Goal: Task Accomplishment & Management: Manage account settings

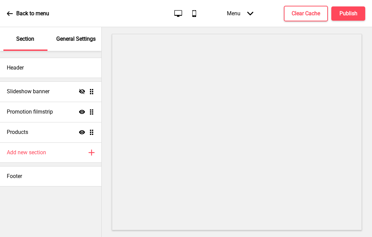
click at [71, 43] on div "General Settings" at bounding box center [76, 39] width 44 height 24
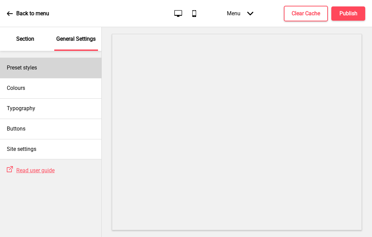
click at [43, 70] on div "Preset styles" at bounding box center [50, 68] width 101 height 20
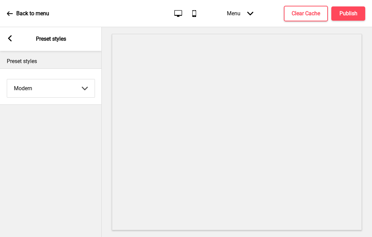
click at [46, 87] on select "Coffee Contrast Dark Earth Marine Minimalist Modern Oddle Pastel Yellow Fruits …" at bounding box center [50, 88] width 87 height 18
select select "minimalist"
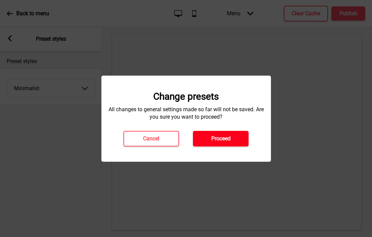
click at [242, 132] on button "Proceed" at bounding box center [221, 139] width 56 height 16
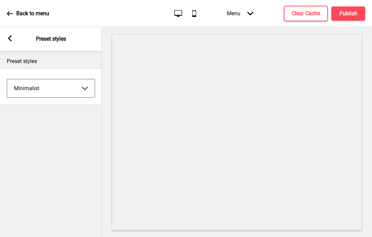
click at [8, 41] on rect at bounding box center [10, 38] width 6 height 6
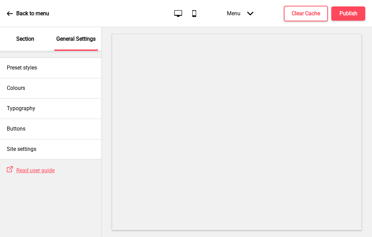
click at [30, 48] on div "Section" at bounding box center [25, 39] width 44 height 24
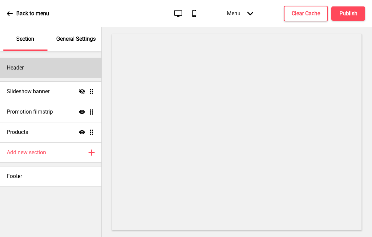
click at [33, 70] on div "Header" at bounding box center [50, 68] width 101 height 20
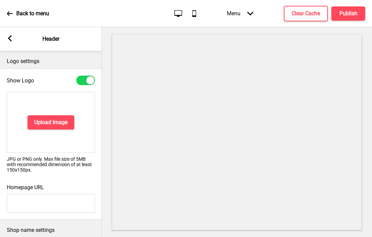
click at [89, 83] on div at bounding box center [90, 80] width 8 height 8
checkbox input "false"
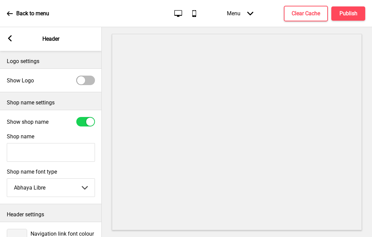
click at [11, 38] on rect at bounding box center [10, 38] width 6 height 6
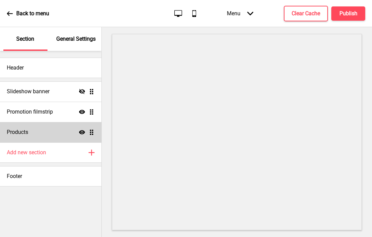
click at [17, 136] on div "Products Show Drag" at bounding box center [50, 132] width 101 height 20
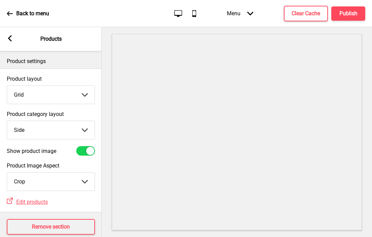
click at [22, 129] on select "Top Side" at bounding box center [50, 130] width 87 height 18
select select "top"
click at [9, 42] on div "Arrow left" at bounding box center [10, 38] width 6 height 7
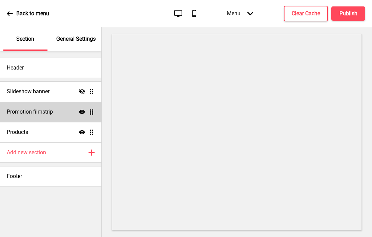
click at [93, 112] on ul "Slideshow banner Hide Drag Promotion filmstrip Show Drag Products Show Drag" at bounding box center [50, 111] width 101 height 61
click at [59, 119] on div "Promotion filmstrip Show Drag" at bounding box center [50, 112] width 101 height 20
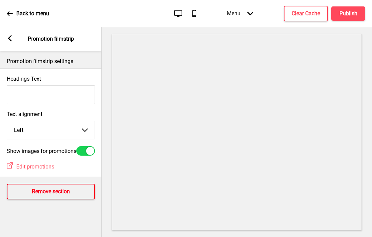
click at [55, 195] on h4 "Remove section" at bounding box center [51, 191] width 38 height 7
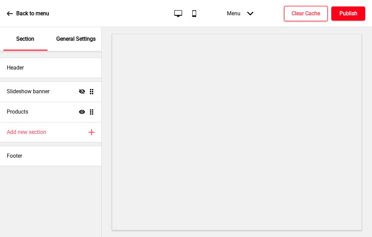
click at [347, 14] on h4 "Publish" at bounding box center [348, 13] width 18 height 7
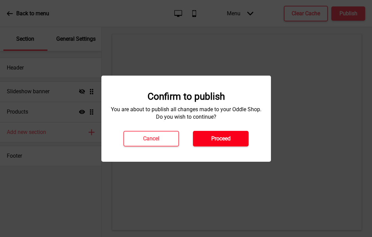
click at [216, 135] on h4 "Proceed" at bounding box center [220, 138] width 19 height 7
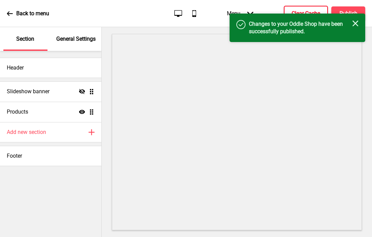
click at [299, 11] on h4 "Clear Cache" at bounding box center [305, 13] width 28 height 7
